Goal: Task Accomplishment & Management: Manage account settings

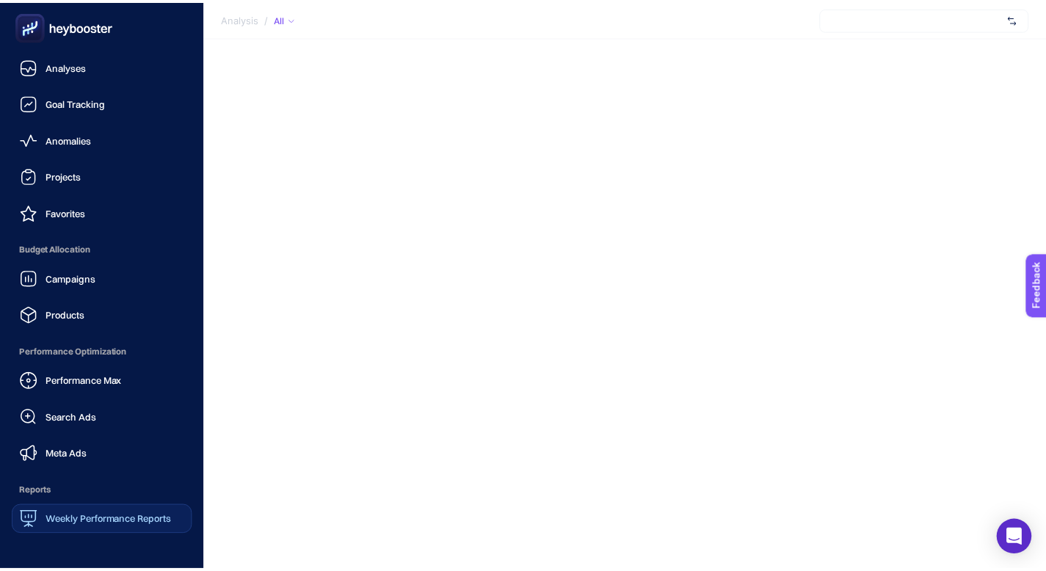
scroll to position [141, 0]
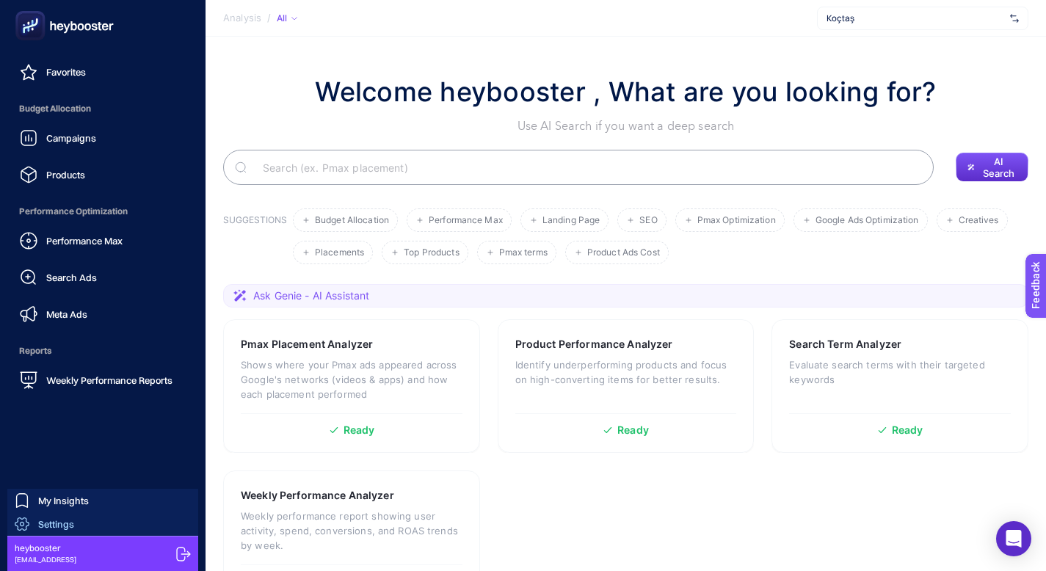
click at [76, 525] on link "Settings" at bounding box center [102, 523] width 191 height 23
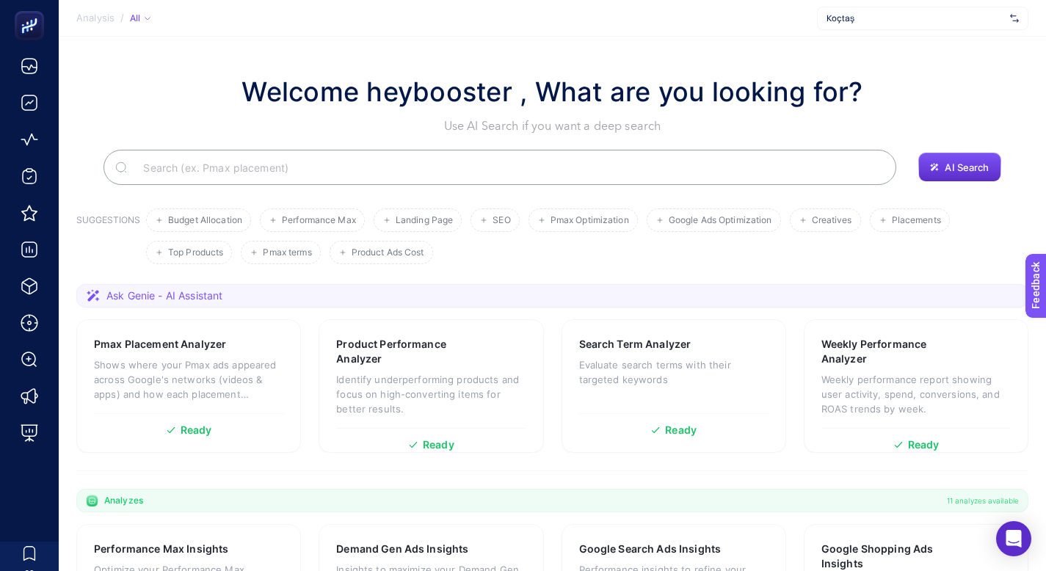
click at [943, 7] on div "Koçtaş" at bounding box center [922, 18] width 211 height 23
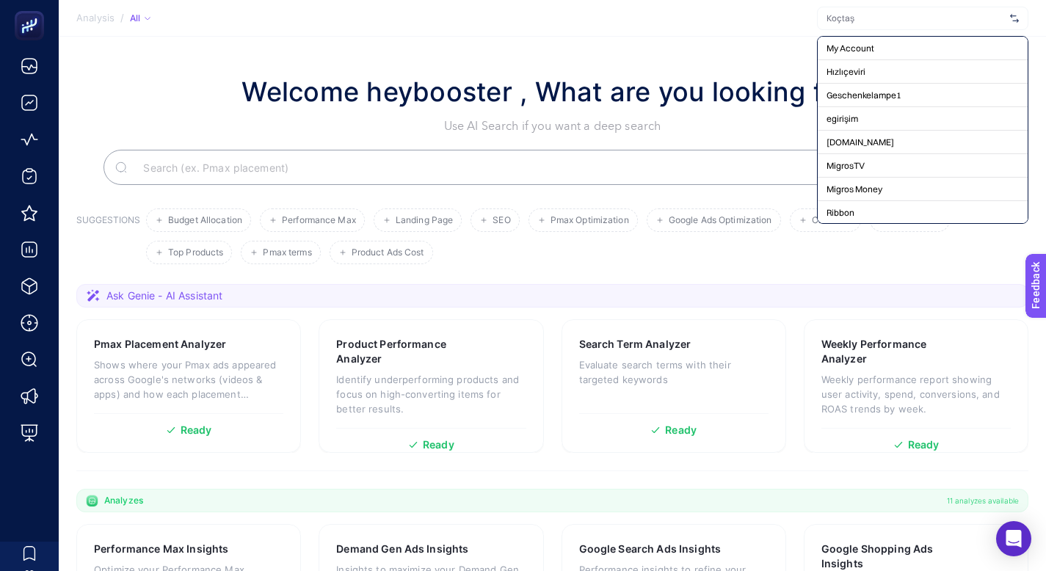
click at [919, 23] on input "text" at bounding box center [915, 18] width 178 height 12
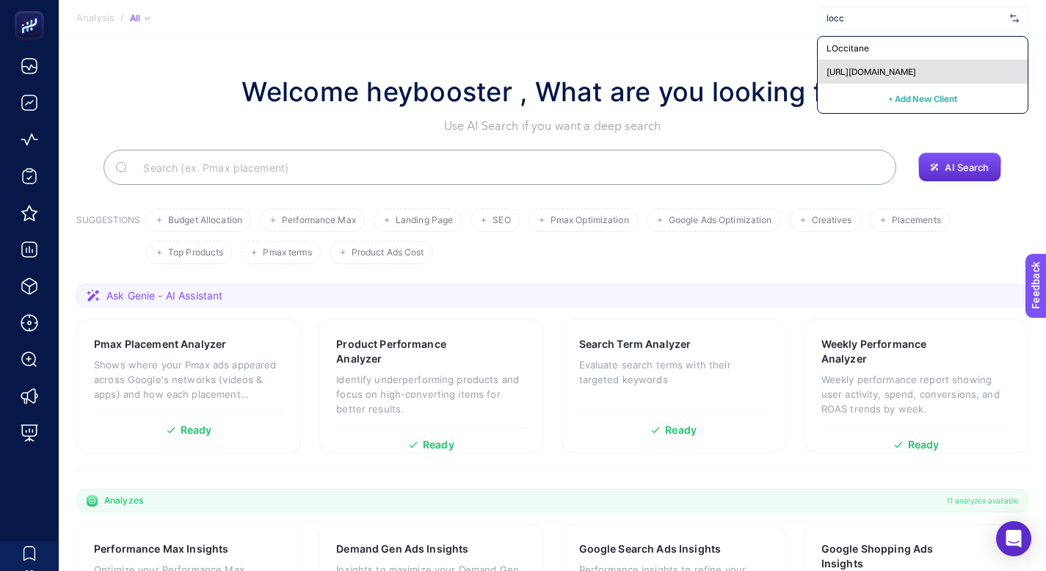
type input "locc"
click at [916, 73] on span "[URL][DOMAIN_NAME]" at bounding box center [871, 72] width 90 height 12
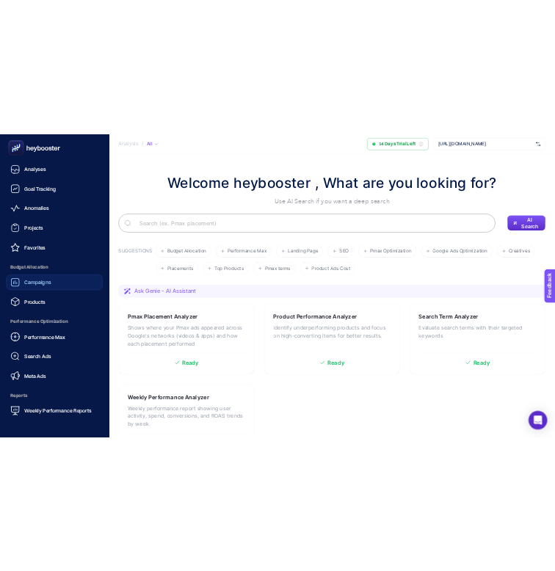
scroll to position [141, 0]
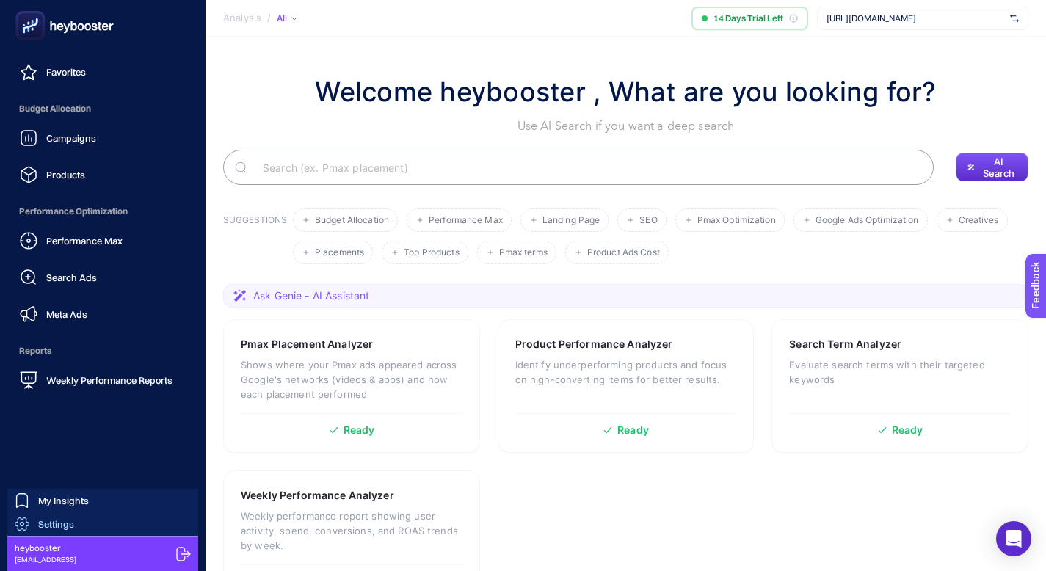
click at [68, 524] on span "Settings" at bounding box center [56, 524] width 36 height 12
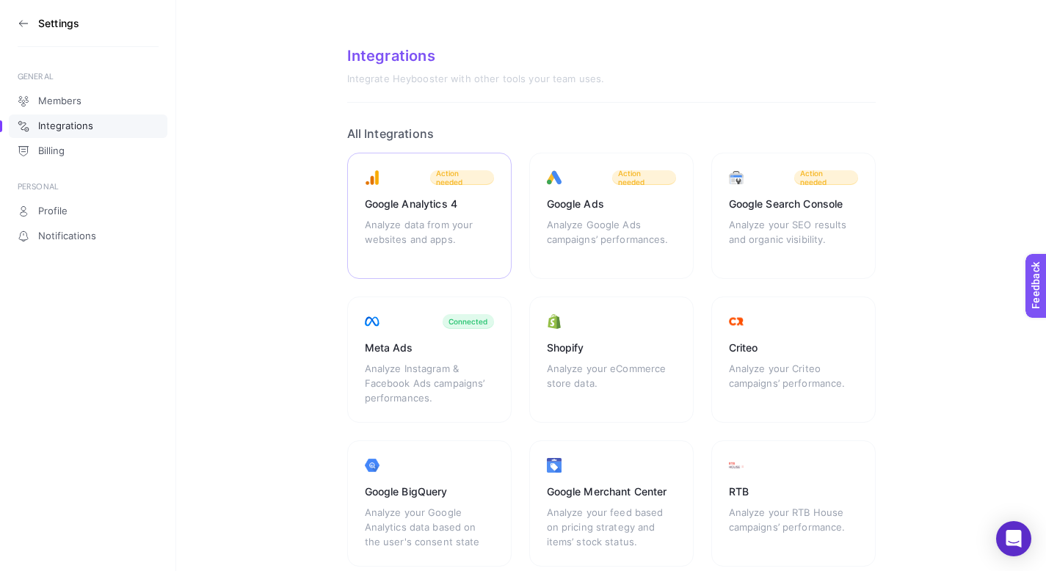
click at [438, 243] on div "Analyze data from your websites and apps." at bounding box center [429, 239] width 129 height 44
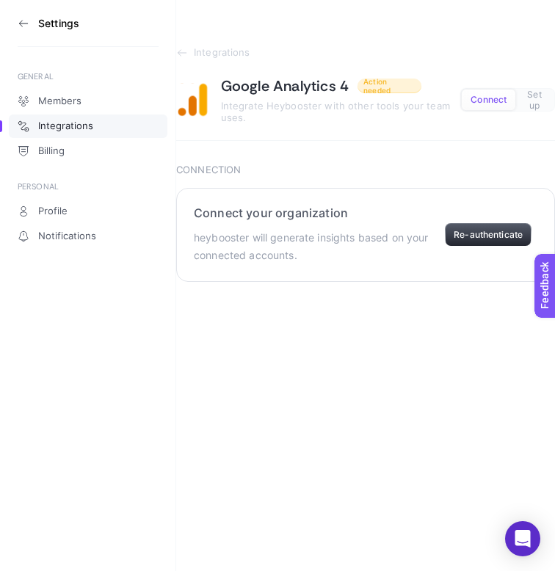
click at [473, 241] on button "Re-authenticate" at bounding box center [488, 234] width 87 height 23
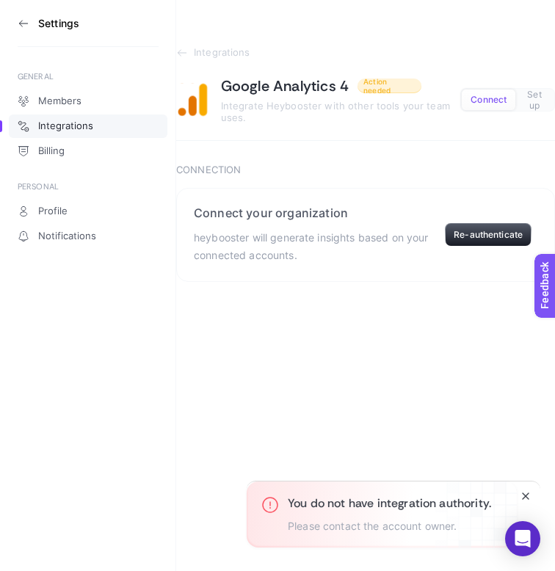
click at [401, 509] on h3 "You do not have integration authority." at bounding box center [389, 503] width 203 height 15
click at [484, 236] on button "Re-authenticate" at bounding box center [488, 234] width 87 height 23
click at [481, 224] on button "Re-authenticate" at bounding box center [488, 234] width 87 height 23
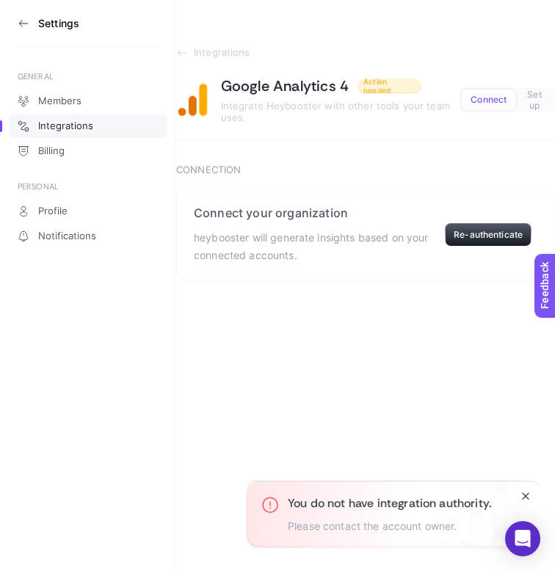
click at [407, 496] on h3 "You do not have integration authority." at bounding box center [389, 503] width 203 height 15
copy h3 "You do not have integration authority."
